Goal: Task Accomplishment & Management: Use online tool/utility

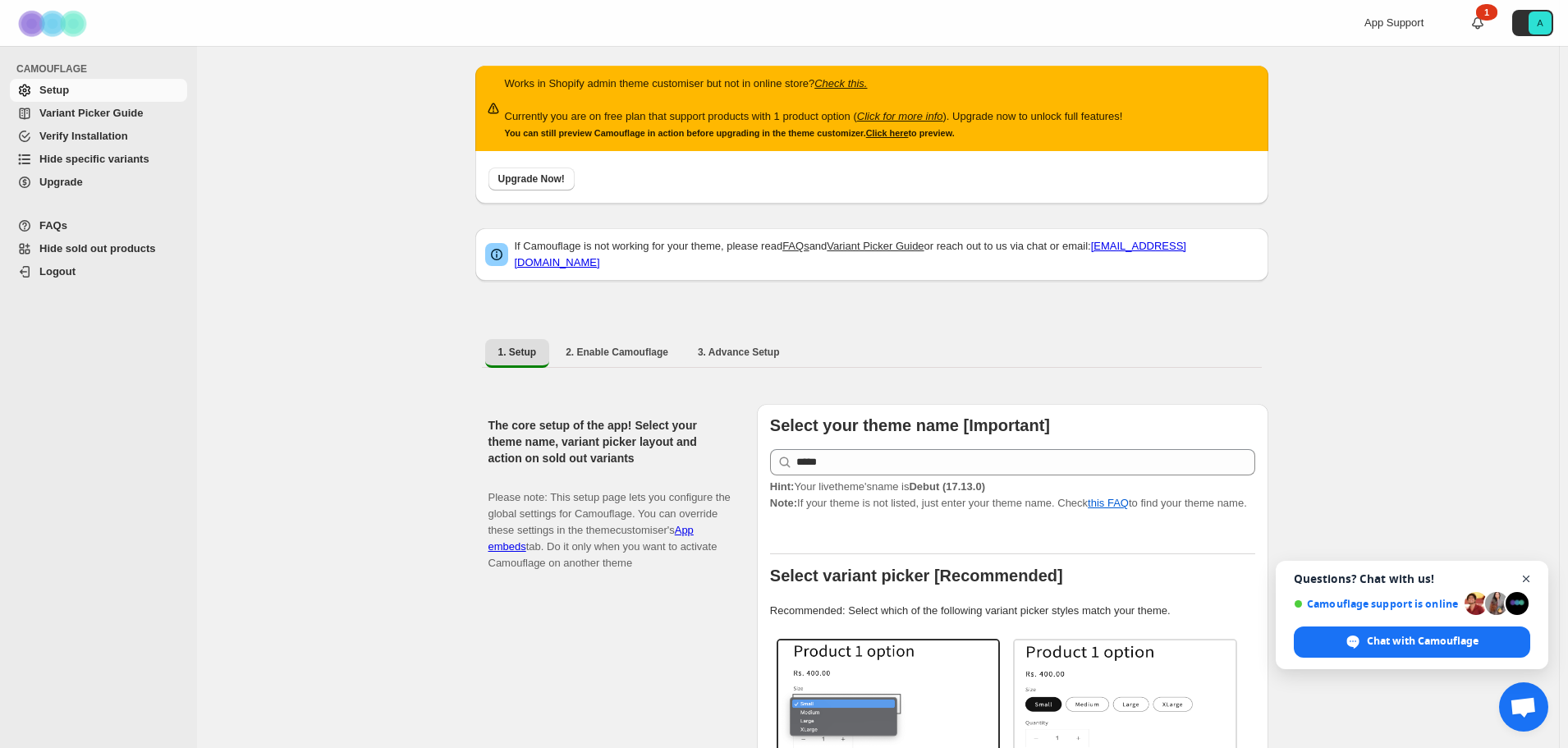
click at [1522, 575] on span "Close chat" at bounding box center [1526, 579] width 21 height 21
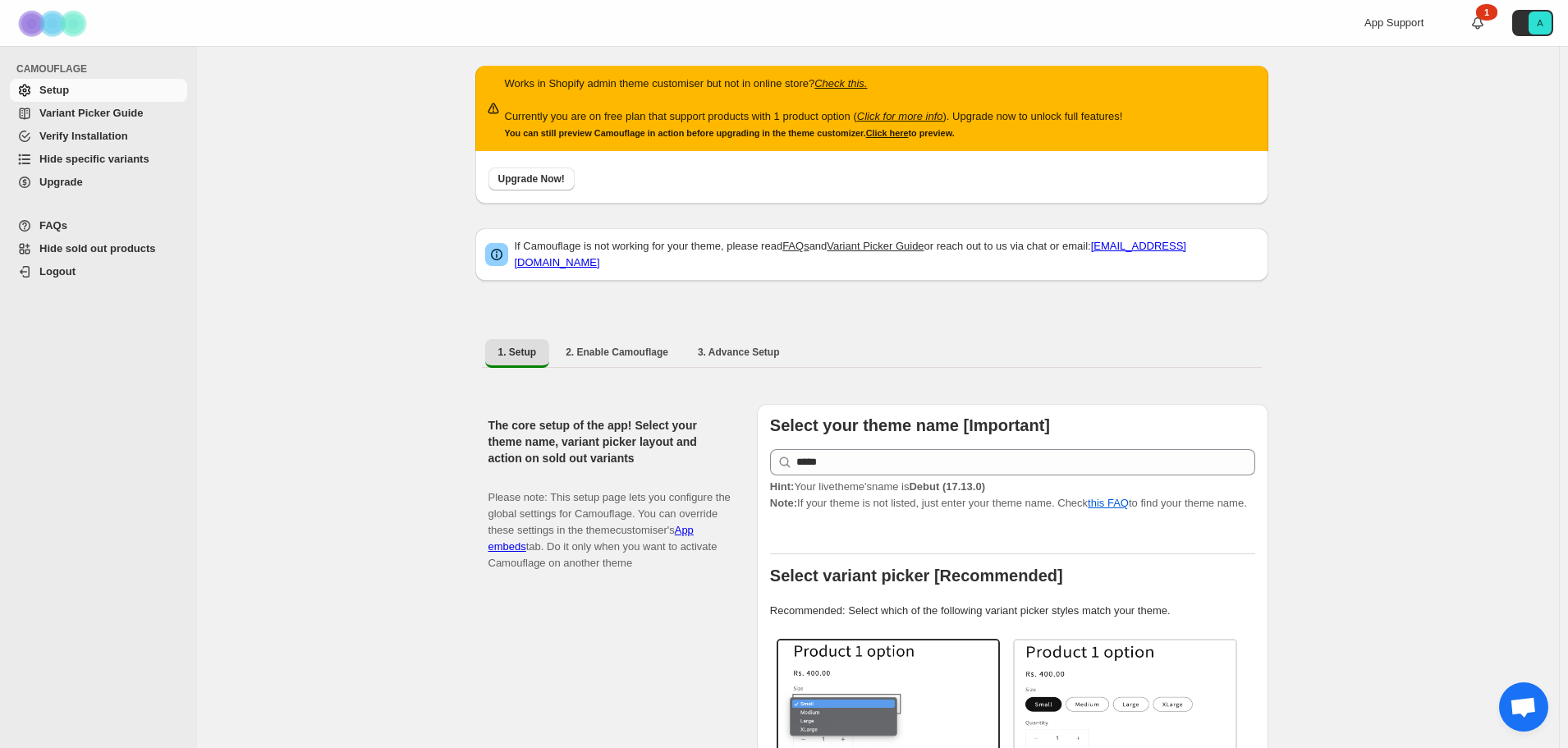
click at [74, 113] on span "Variant Picker Guide" at bounding box center [91, 113] width 103 height 13
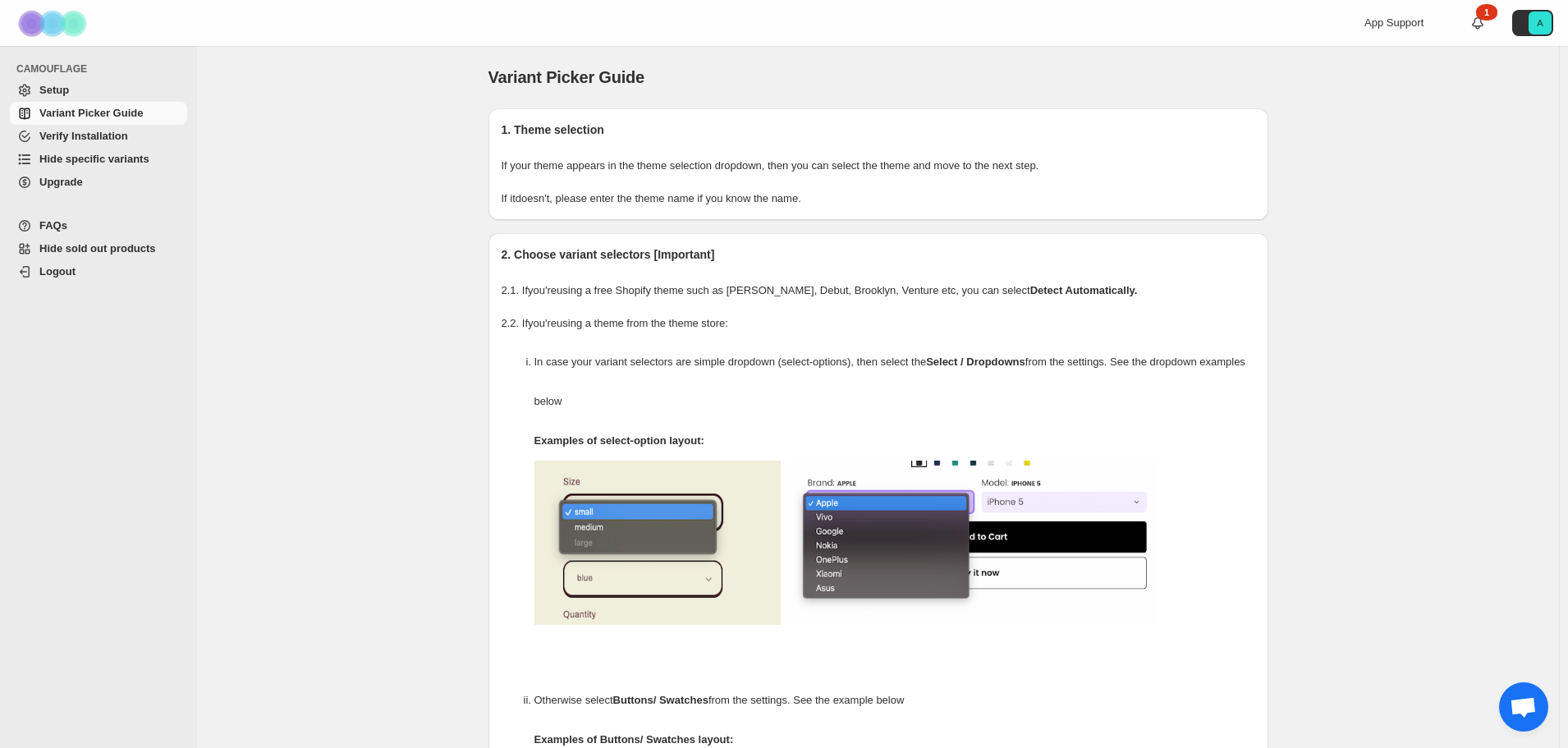
click at [86, 161] on span "Hide specific variants" at bounding box center [93, 159] width 110 height 13
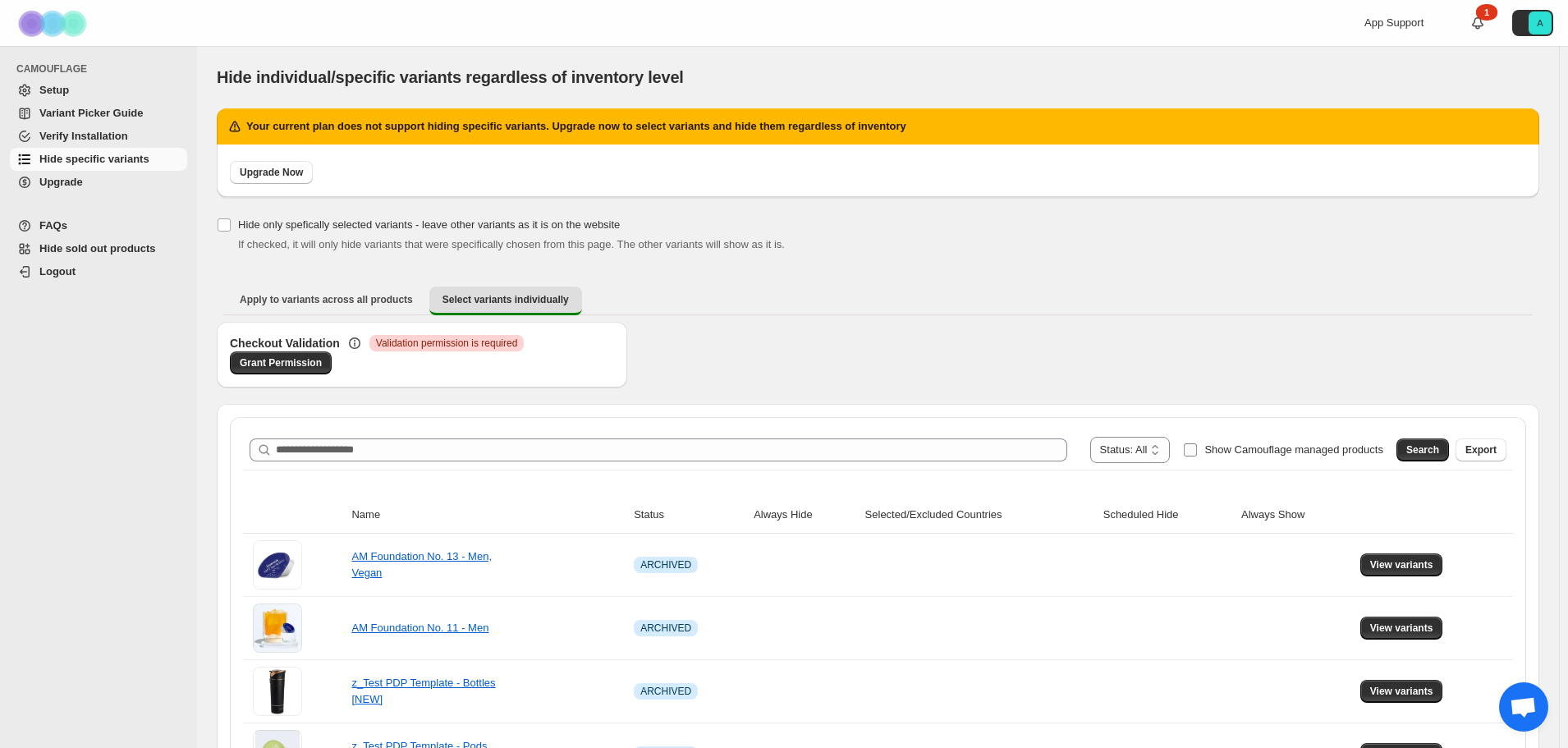
click at [1308, 450] on span "Show Camouflage managed products" at bounding box center [1294, 449] width 179 height 13
click at [1424, 450] on span "Search" at bounding box center [1422, 449] width 33 height 13
